Goal: Navigation & Orientation: Find specific page/section

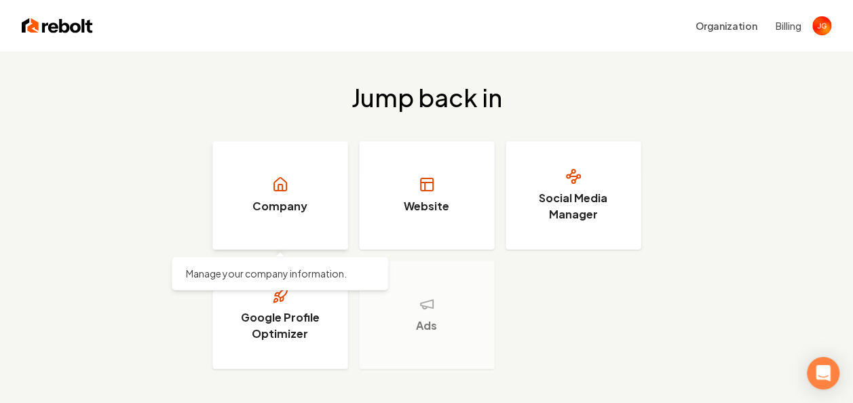
click at [315, 197] on link "Company" at bounding box center [280, 195] width 136 height 109
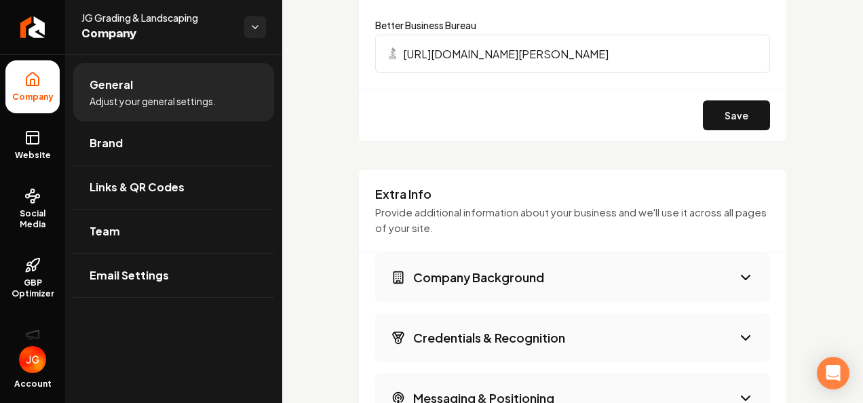
scroll to position [1688, 0]
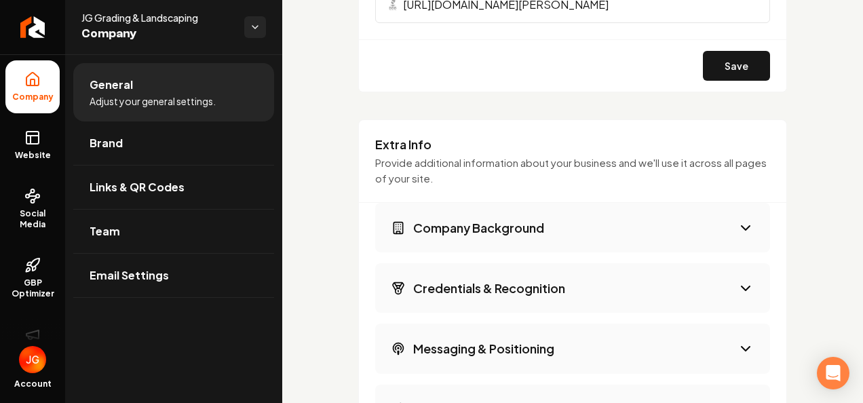
click at [567, 227] on button "Company Background" at bounding box center [572, 228] width 395 height 50
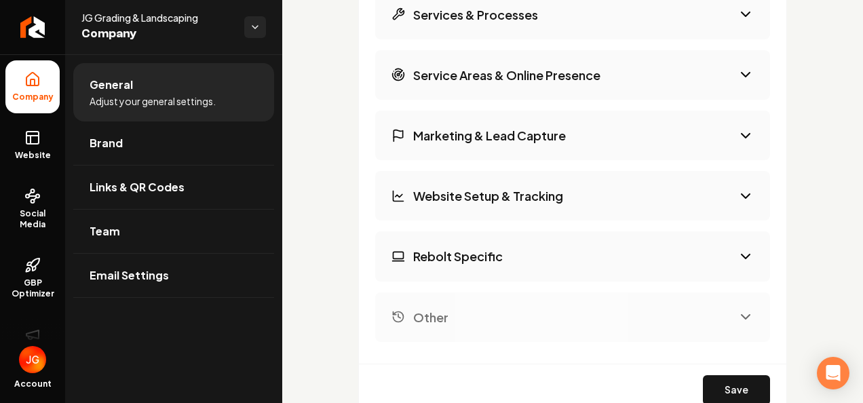
scroll to position [3113, 0]
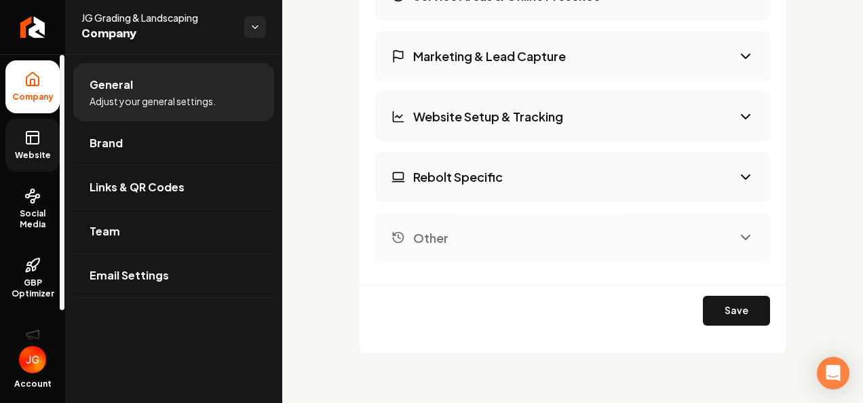
click at [51, 150] on span "Website" at bounding box center [33, 155] width 47 height 11
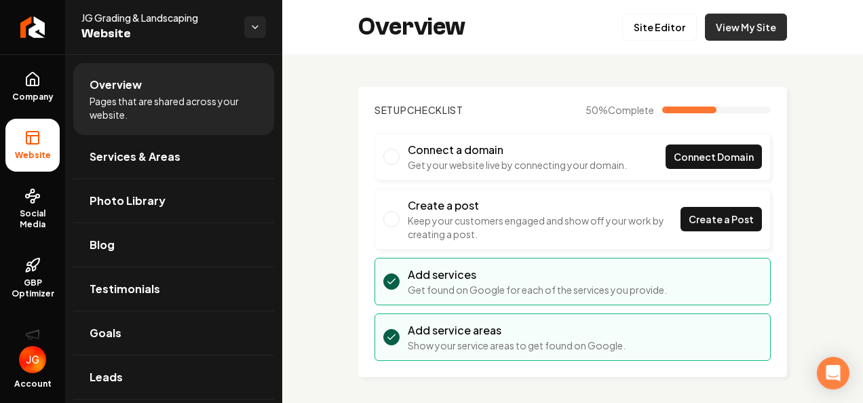
click at [765, 35] on link "View My Site" at bounding box center [746, 27] width 82 height 27
